Goal: Obtain resource: Download file/media

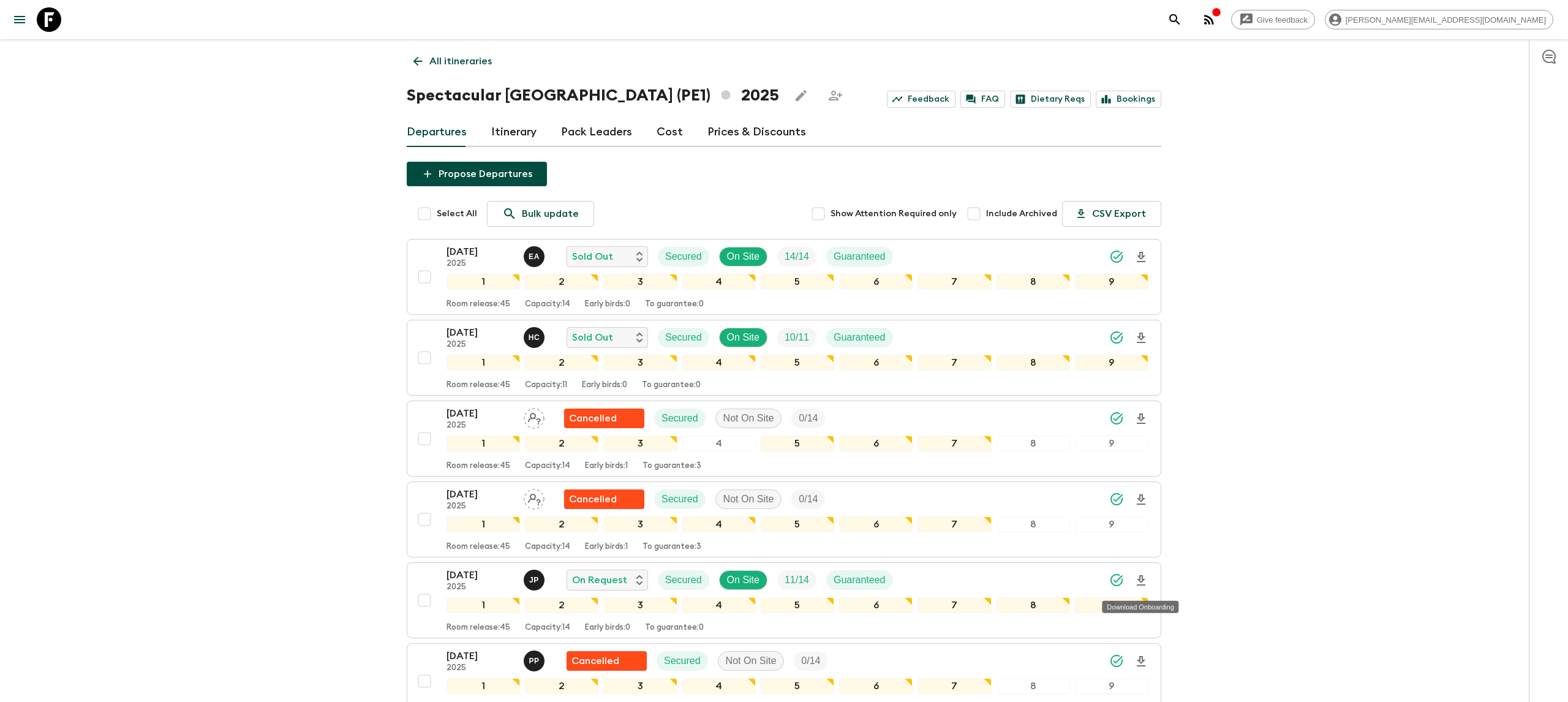
click at [55, 25] on icon at bounding box center [49, 20] width 24 height 24
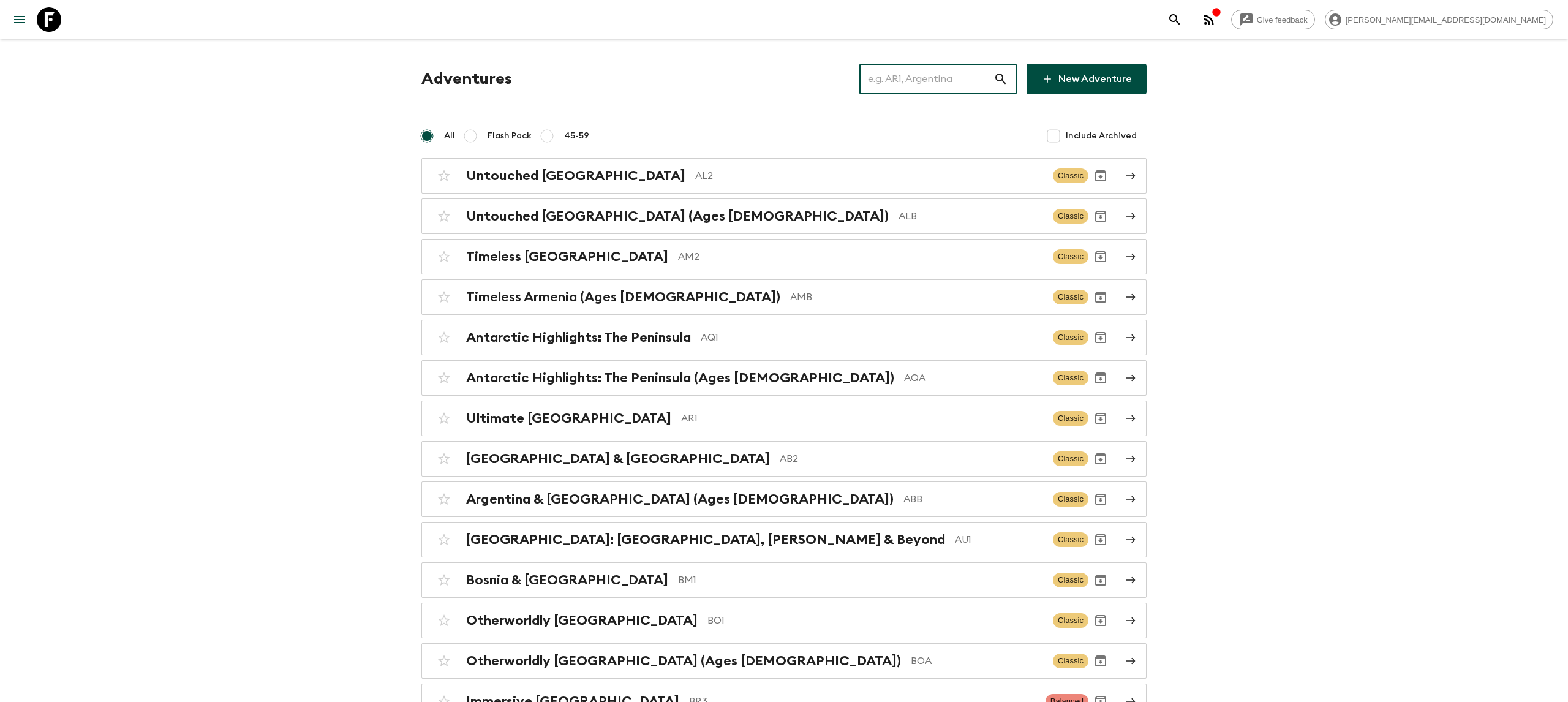
click at [935, 79] on input "text" at bounding box center [926, 78] width 134 height 34
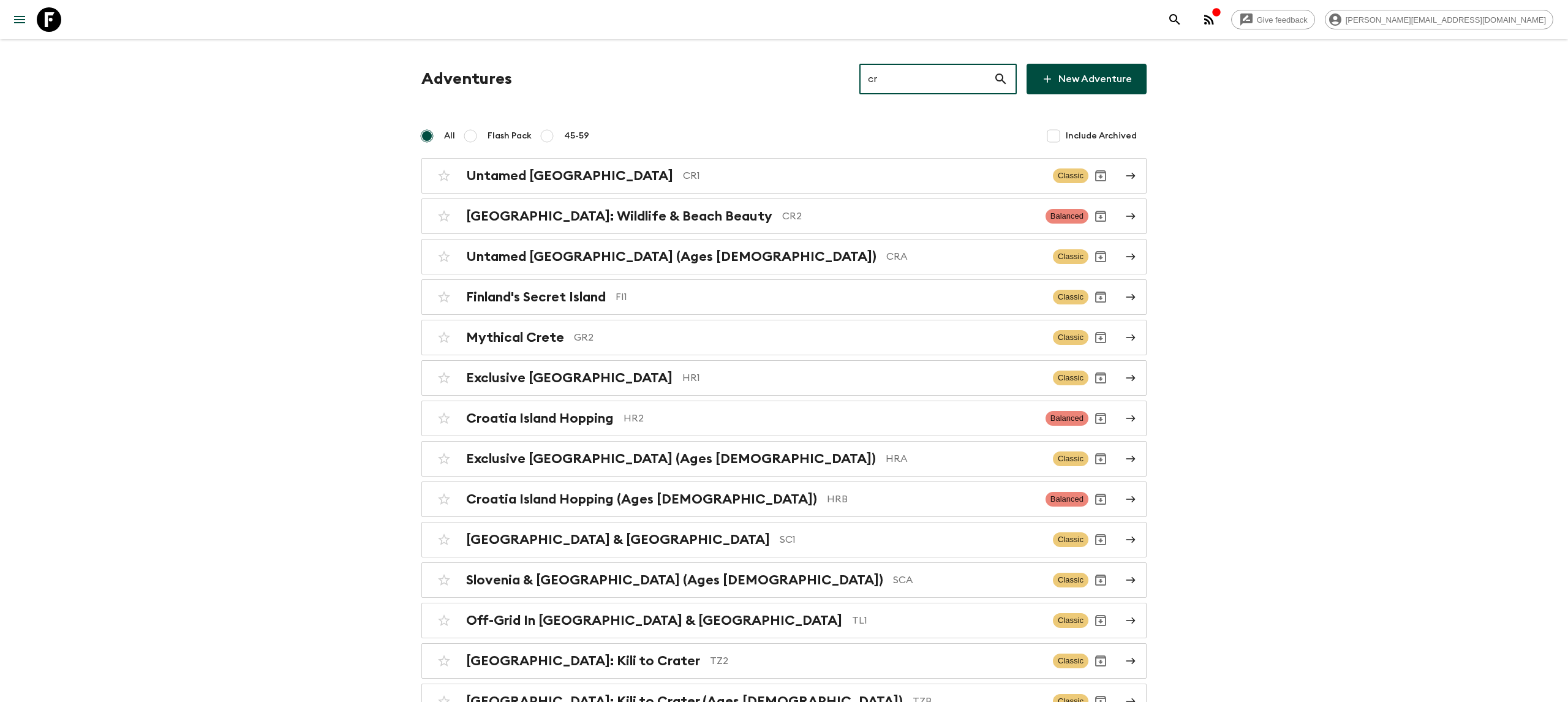
type input "cr1"
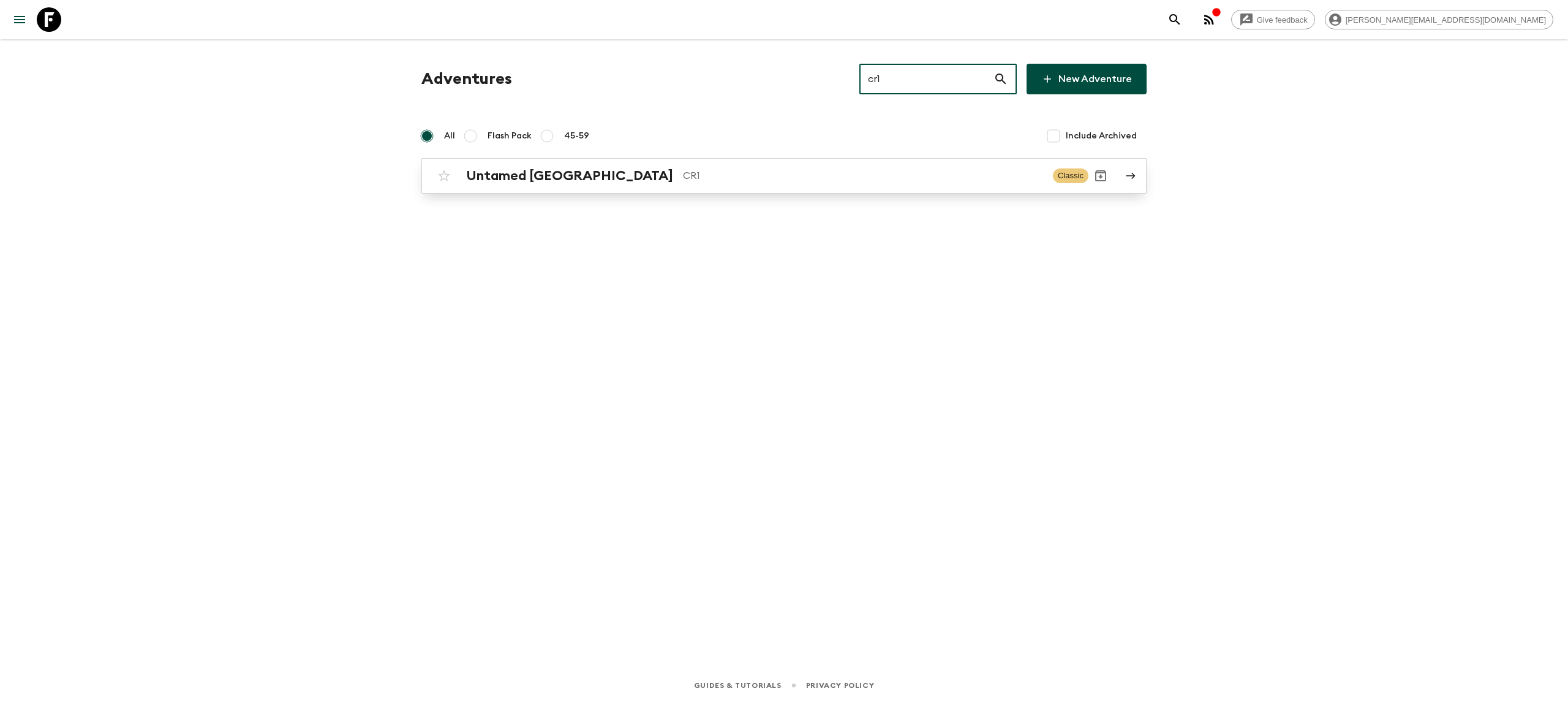
click at [714, 180] on p "CR1" at bounding box center [863, 175] width 360 height 15
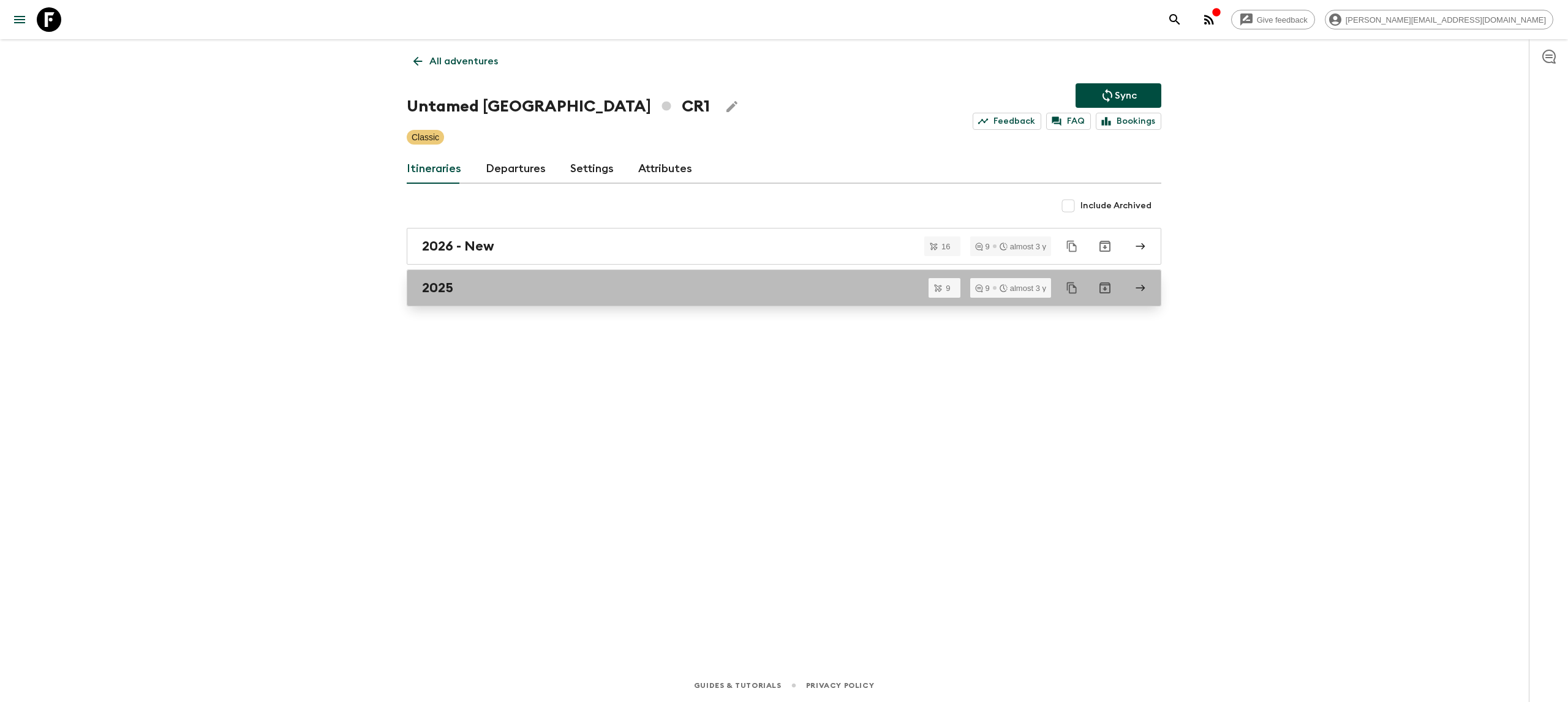
click at [500, 288] on div "2025" at bounding box center [772, 288] width 701 height 16
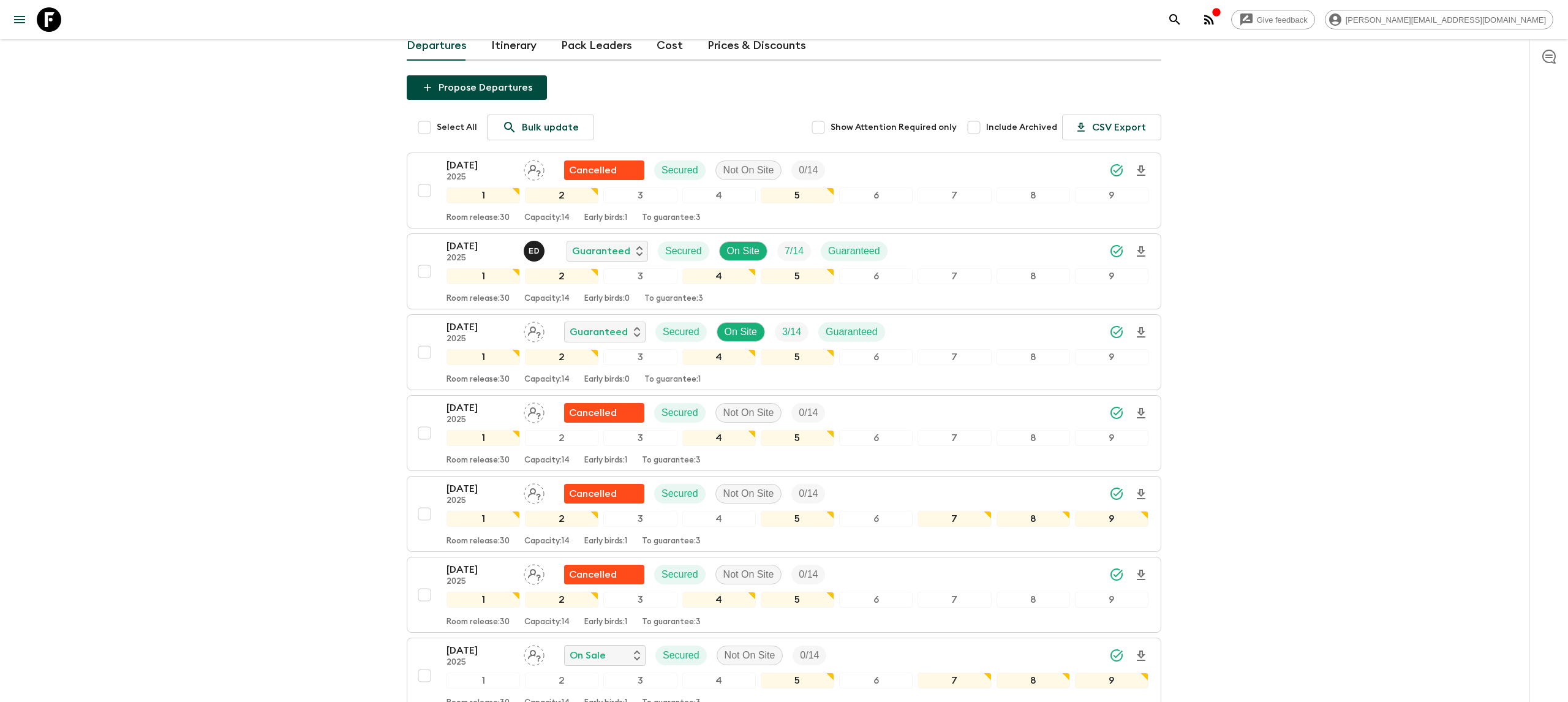
scroll to position [87, 0]
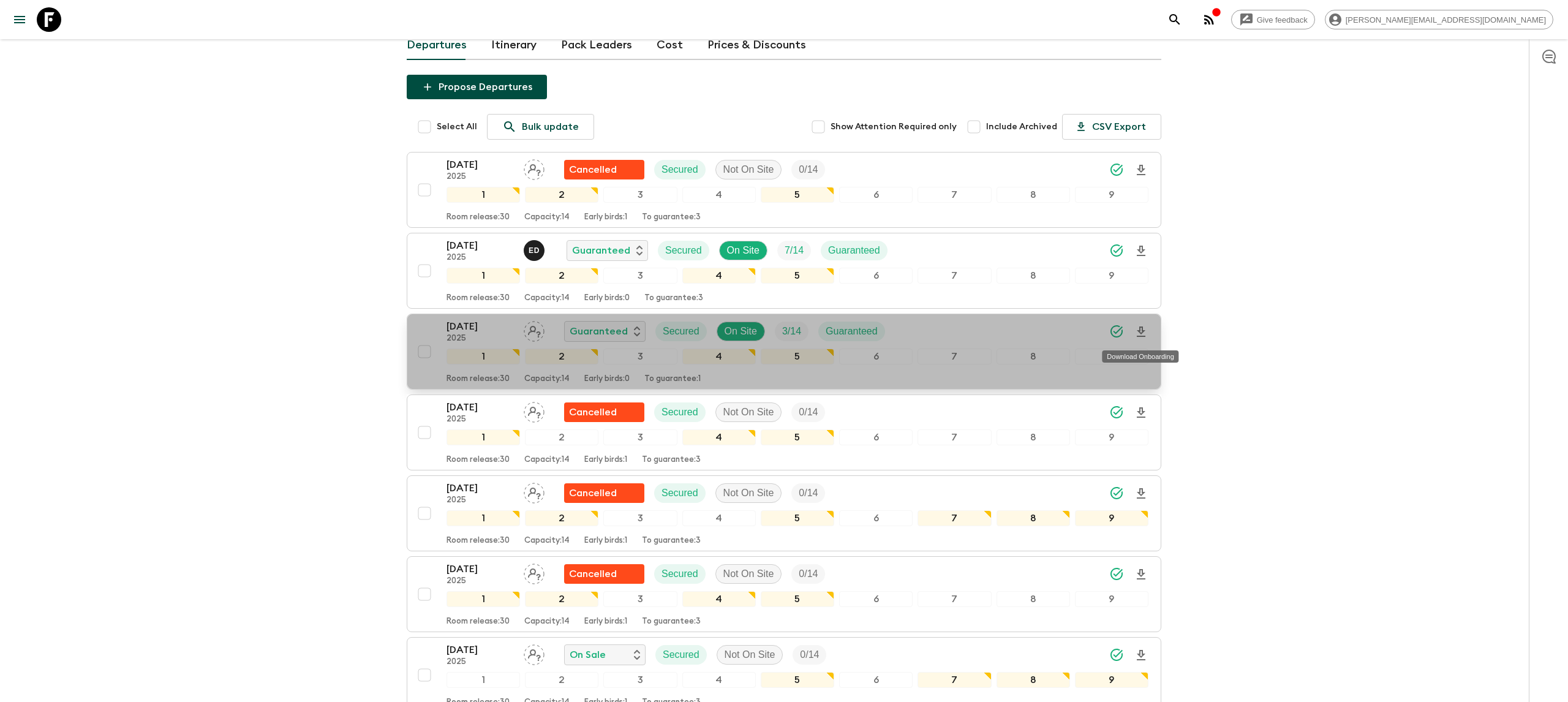
click at [1144, 333] on icon "Download Onboarding" at bounding box center [1141, 332] width 15 height 15
